Goal: Task Accomplishment & Management: Use online tool/utility

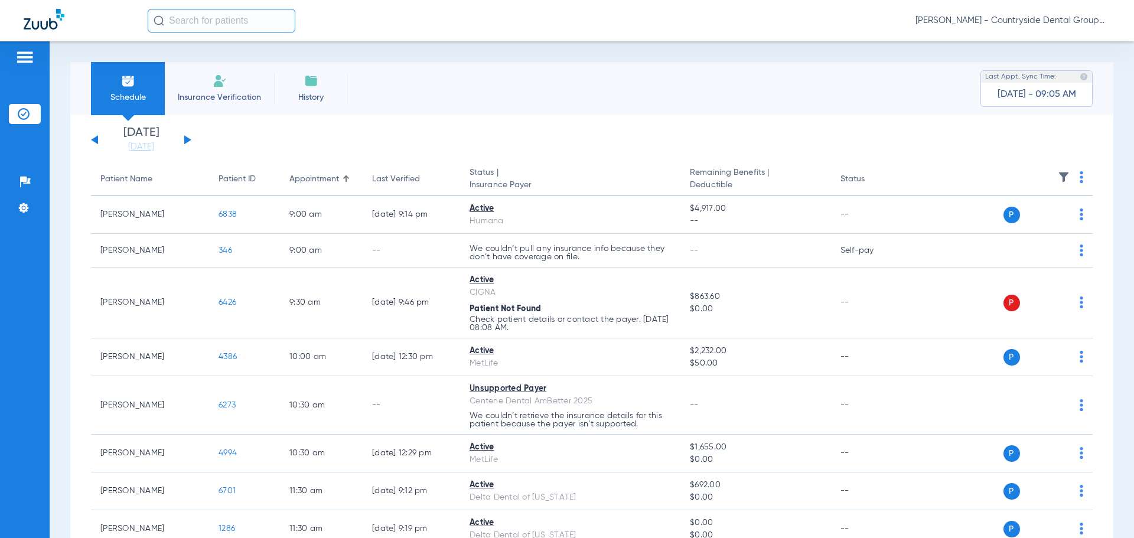
click at [183, 140] on div "[DATE] [DATE] [DATE] [DATE] [DATE] [DATE] [DATE] [DATE] [DATE] [DATE] [DATE] [D…" at bounding box center [141, 140] width 100 height 26
click at [185, 139] on button at bounding box center [187, 139] width 7 height 9
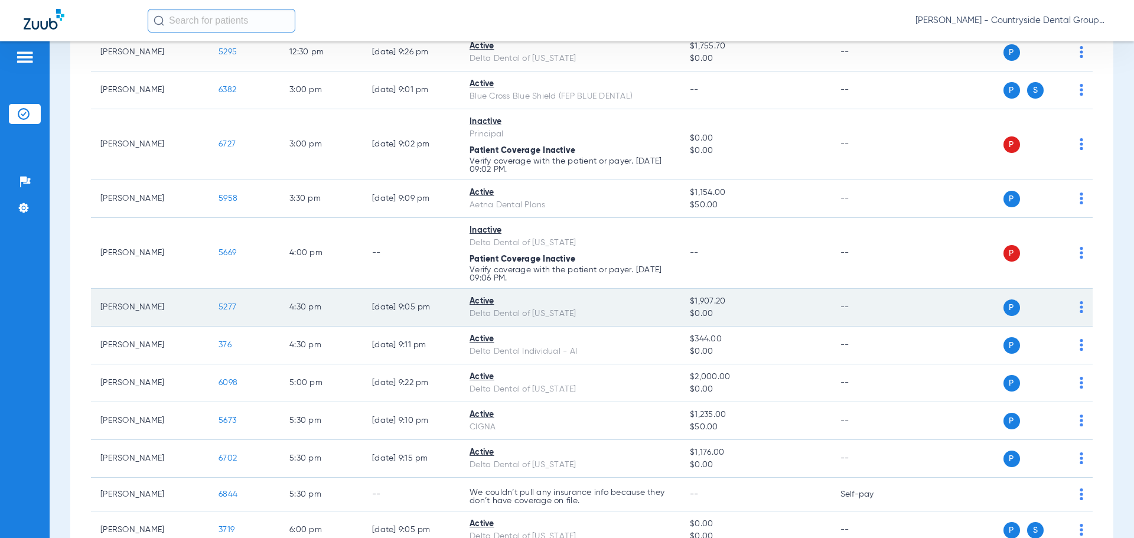
scroll to position [496, 0]
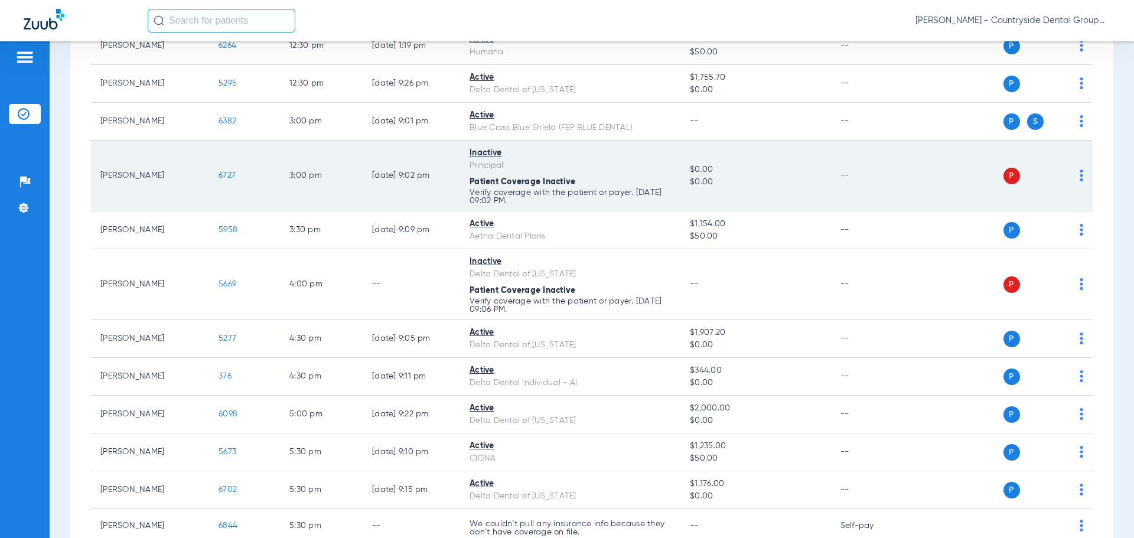
click at [1075, 174] on td "P S" at bounding box center [1001, 176] width 182 height 71
click at [1068, 181] on div "P S" at bounding box center [996, 176] width 173 height 17
click at [1074, 173] on td "P S" at bounding box center [1001, 176] width 182 height 71
click at [1079, 175] on img at bounding box center [1081, 175] width 4 height 12
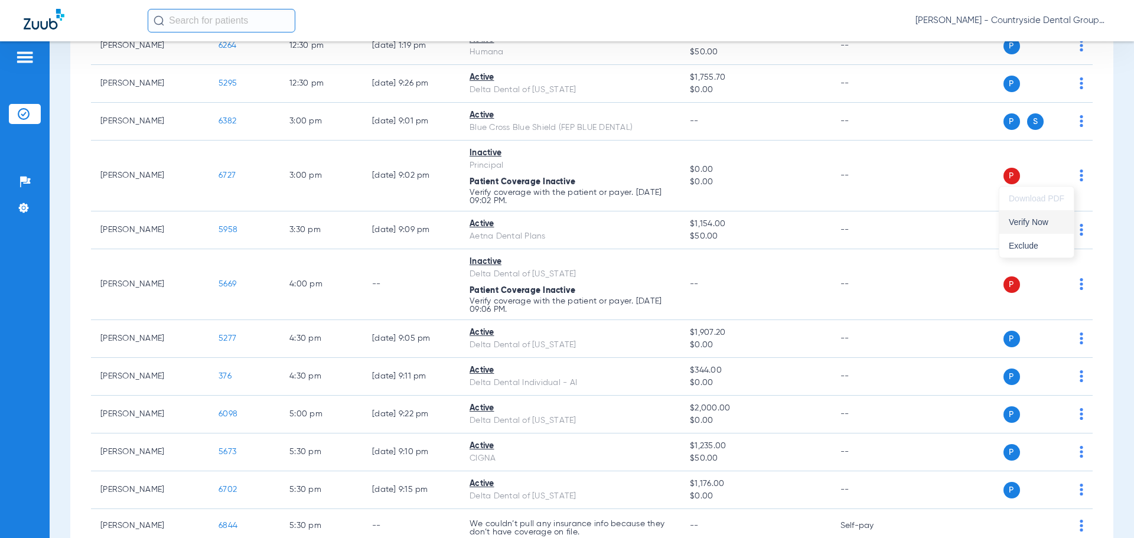
click at [1039, 223] on span "Verify Now" at bounding box center [1035, 222] width 55 height 8
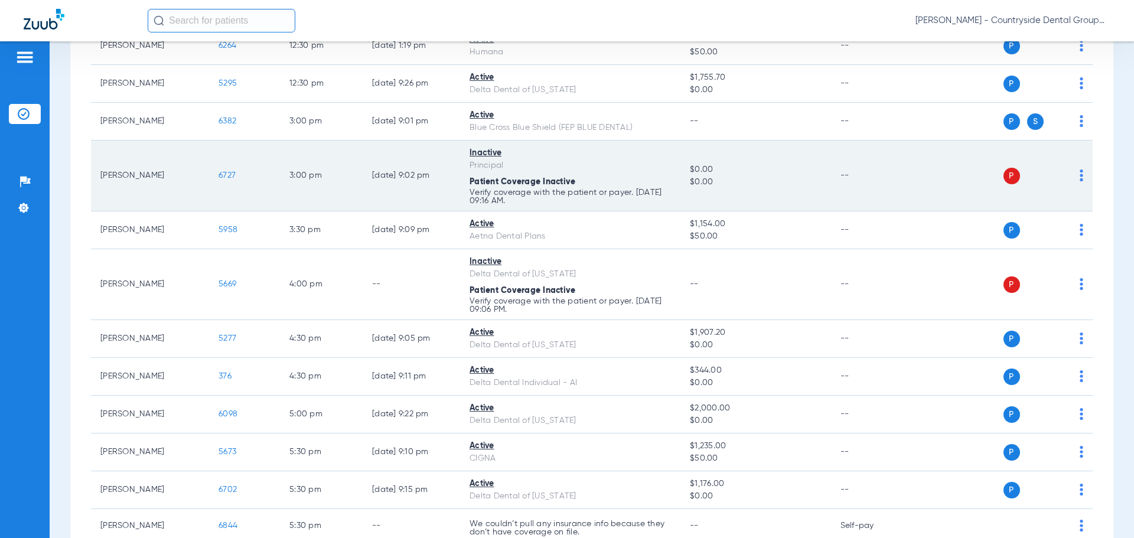
click at [480, 151] on div "Inactive" at bounding box center [569, 153] width 201 height 12
click at [231, 177] on span "6727" at bounding box center [226, 175] width 17 height 8
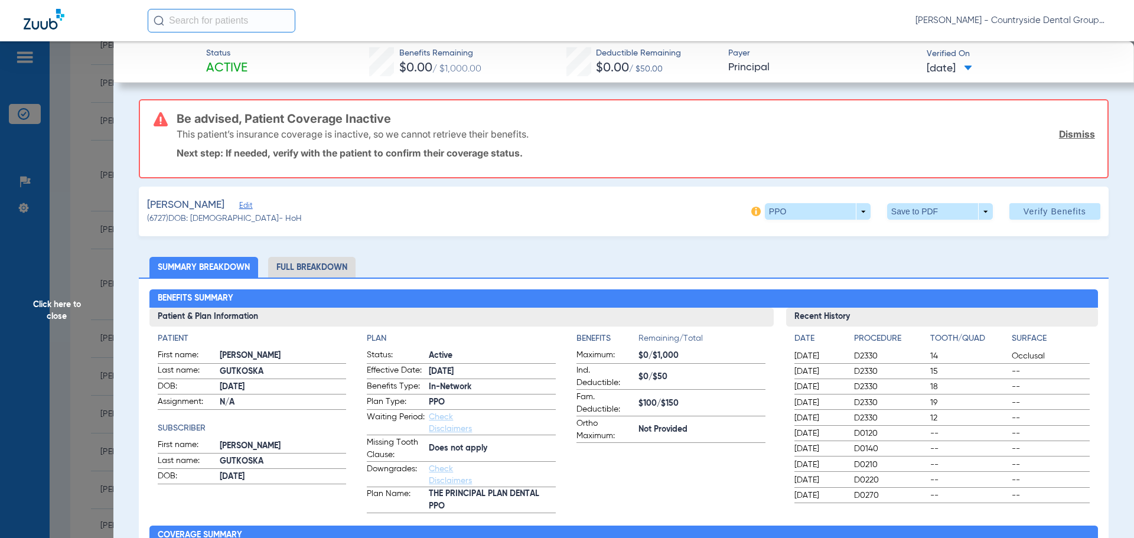
drag, startPoint x: 252, startPoint y: 133, endPoint x: 560, endPoint y: 172, distance: 310.6
click at [560, 172] on div "Be advised, Patient Coverage Inactive This patient’s insurance coverage is inac…" at bounding box center [636, 138] width 918 height 77
click at [560, 174] on div "Be advised, Patient Coverage Inactive This patient’s insurance coverage is inac…" at bounding box center [636, 138] width 918 height 77
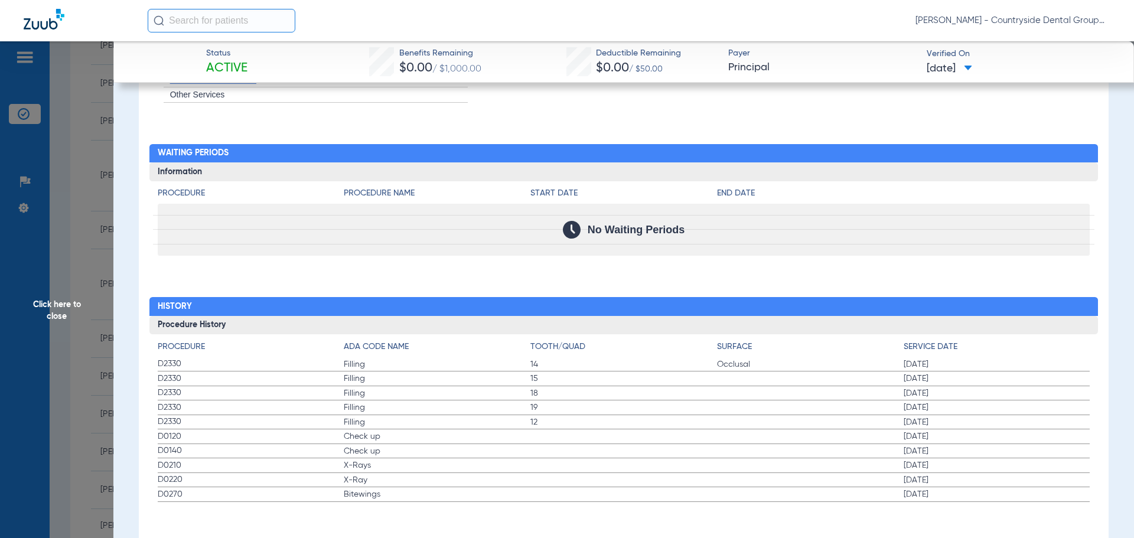
scroll to position [1236, 0]
